Goal: Task Accomplishment & Management: Use online tool/utility

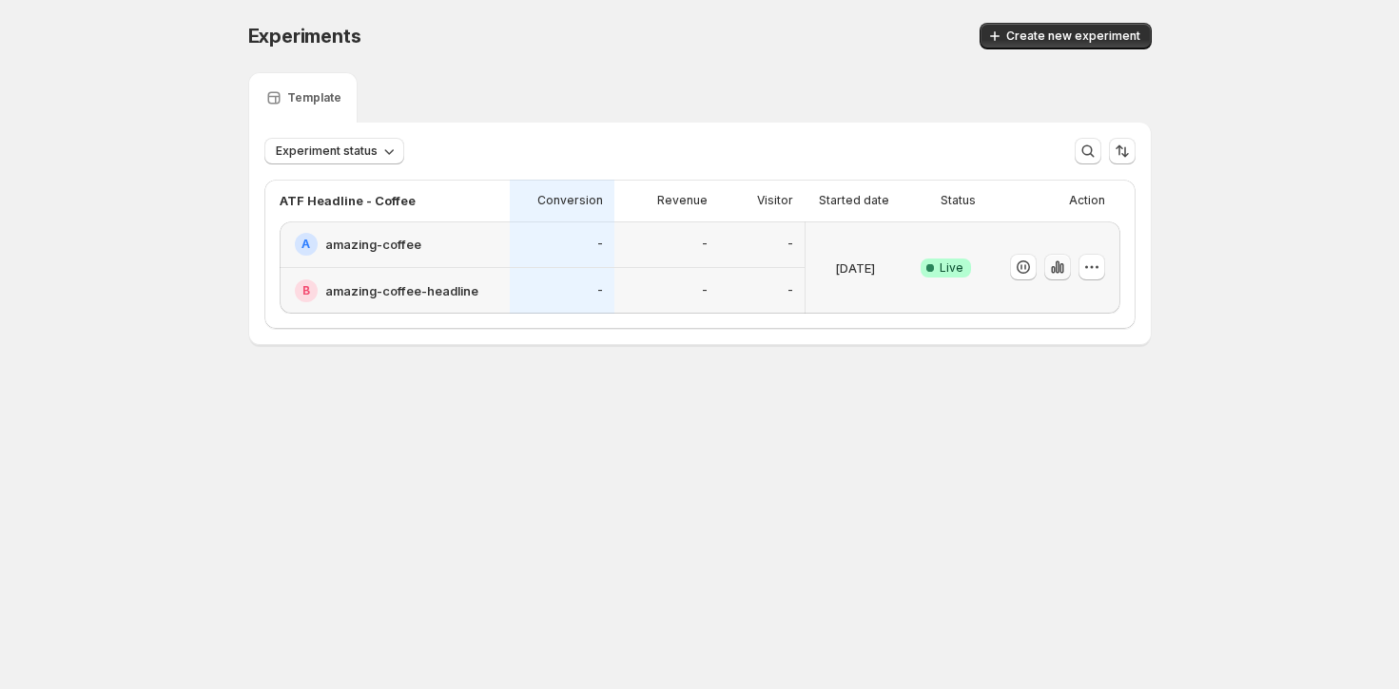
click at [1058, 267] on icon "button" at bounding box center [1056, 267] width 4 height 12
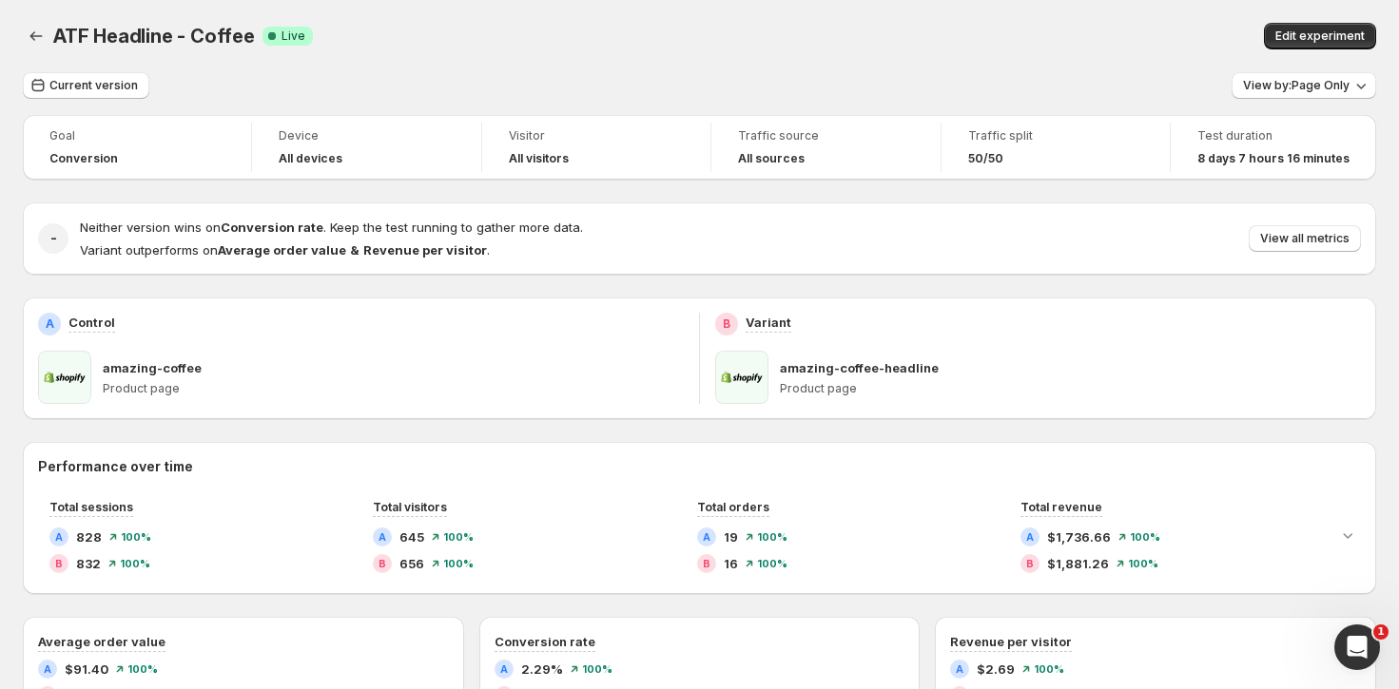
click at [51, 233] on h2 "-" at bounding box center [53, 238] width 7 height 19
click at [1262, 235] on span "View all metrics" at bounding box center [1304, 238] width 89 height 15
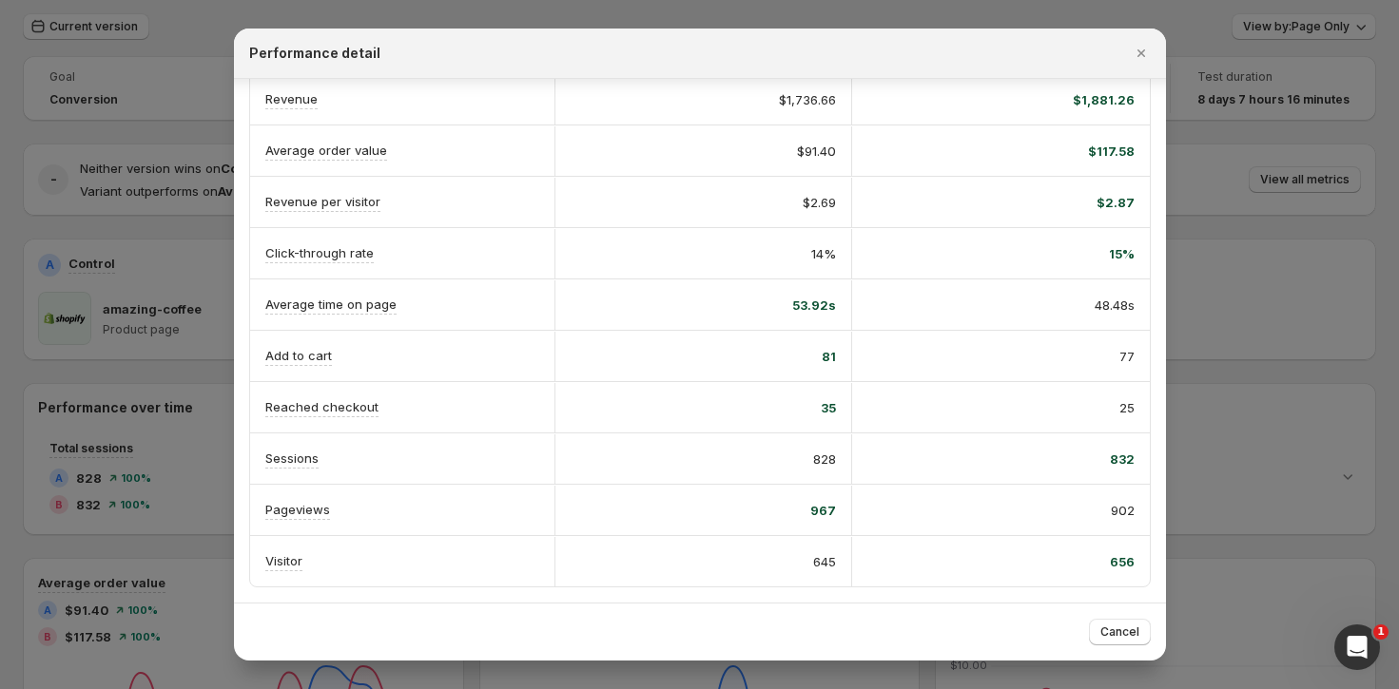
scroll to position [60, 0]
click at [1137, 55] on icon "Close" at bounding box center [1140, 53] width 8 height 8
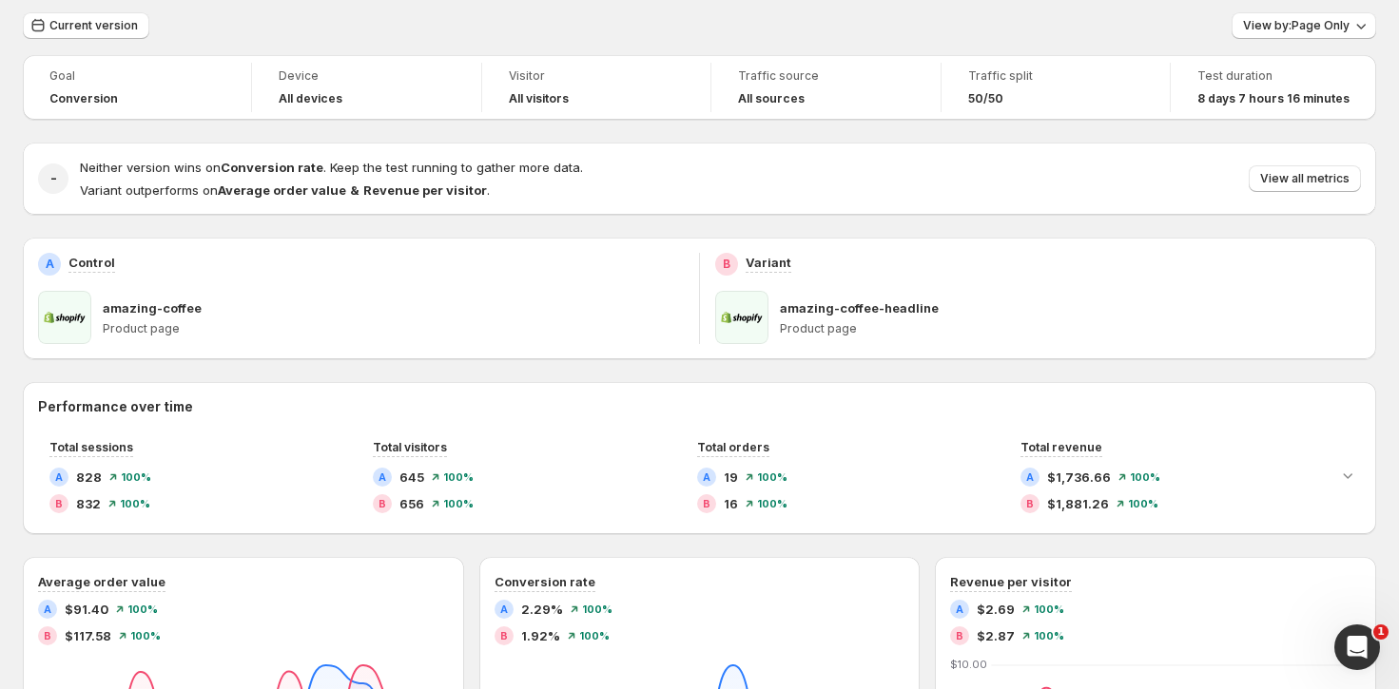
scroll to position [0, 0]
